Goal: Task Accomplishment & Management: Complete application form

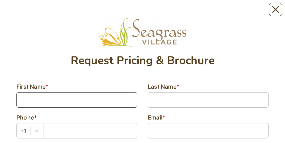
click at [53, 102] on input at bounding box center [76, 99] width 121 height 15
type input "Beverly"
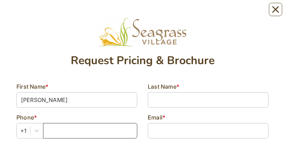
click at [51, 123] on input "text" at bounding box center [90, 130] width 94 height 15
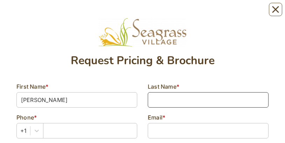
click at [179, 100] on input at bounding box center [208, 99] width 121 height 15
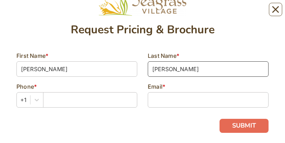
scroll to position [32, 0]
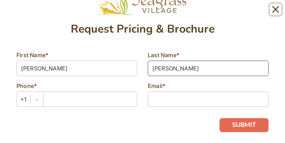
type input "Prather"
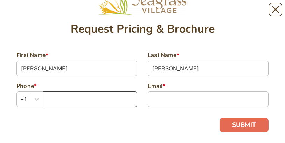
click at [56, 100] on input "text" at bounding box center [90, 98] width 94 height 15
type input "3867326138"
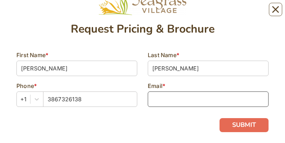
click at [168, 98] on input at bounding box center [208, 98] width 121 height 15
type input "B"
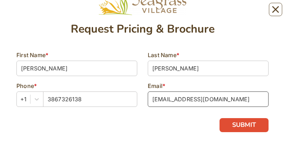
type input "bbprather1940@gmail.com"
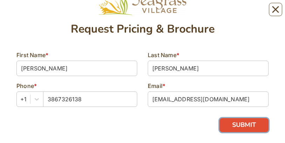
click at [256, 127] on button "SUBMIT" at bounding box center [243, 125] width 49 height 14
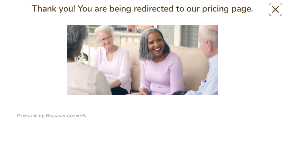
scroll to position [93, 0]
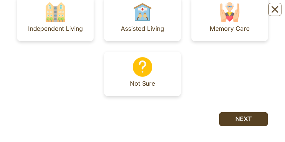
scroll to position [118, 0]
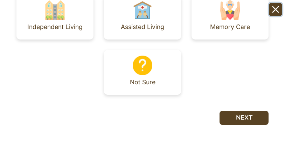
click at [275, 12] on icon "Close" at bounding box center [275, 9] width 7 height 7
